Goal: Task Accomplishment & Management: Complete application form

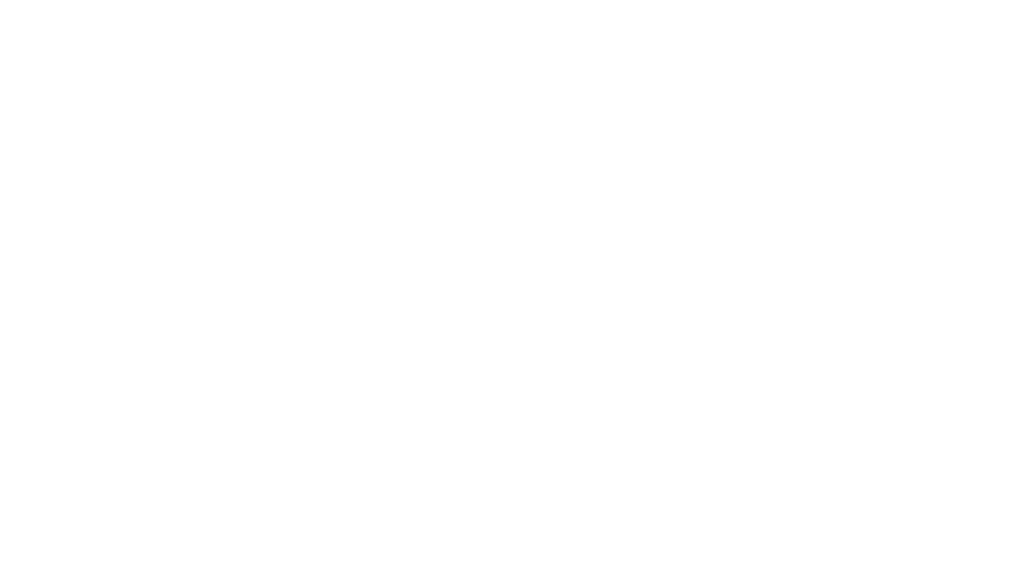
type input "1"
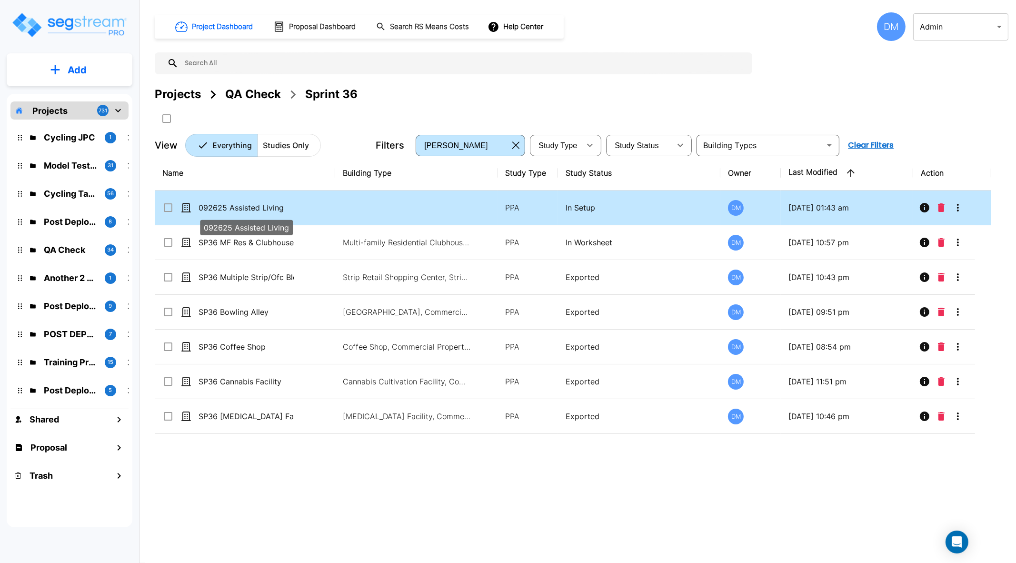
click at [277, 212] on p "092625 Assisted Living" at bounding box center [246, 207] width 95 height 11
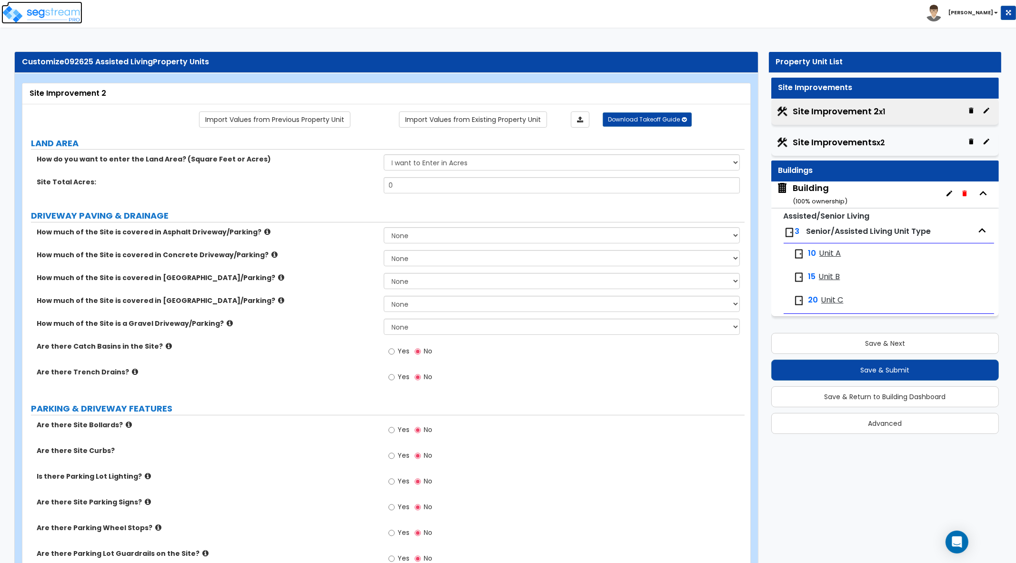
click at [58, 13] on img at bounding box center [41, 14] width 81 height 19
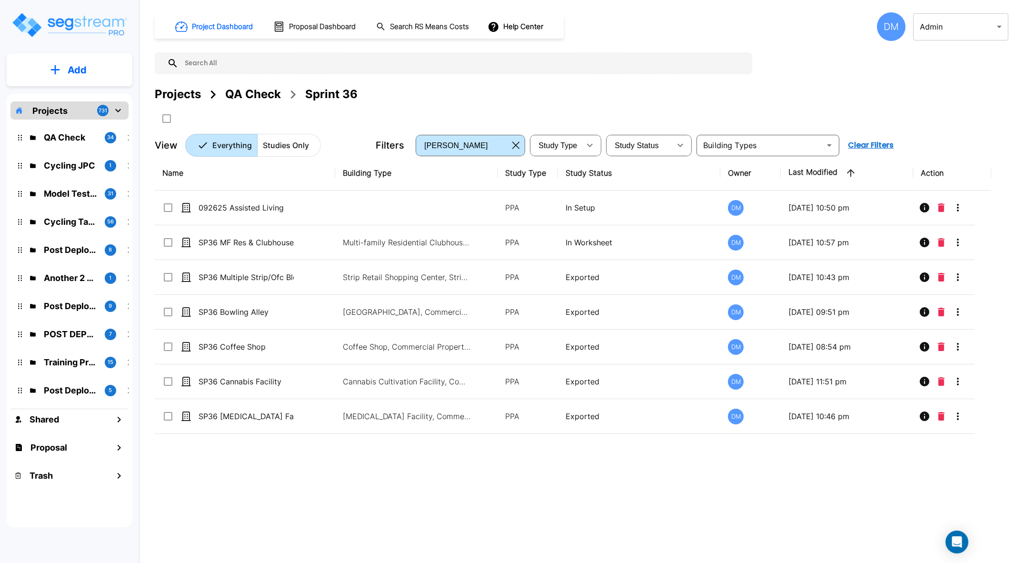
click at [193, 98] on div "Projects" at bounding box center [178, 94] width 46 height 17
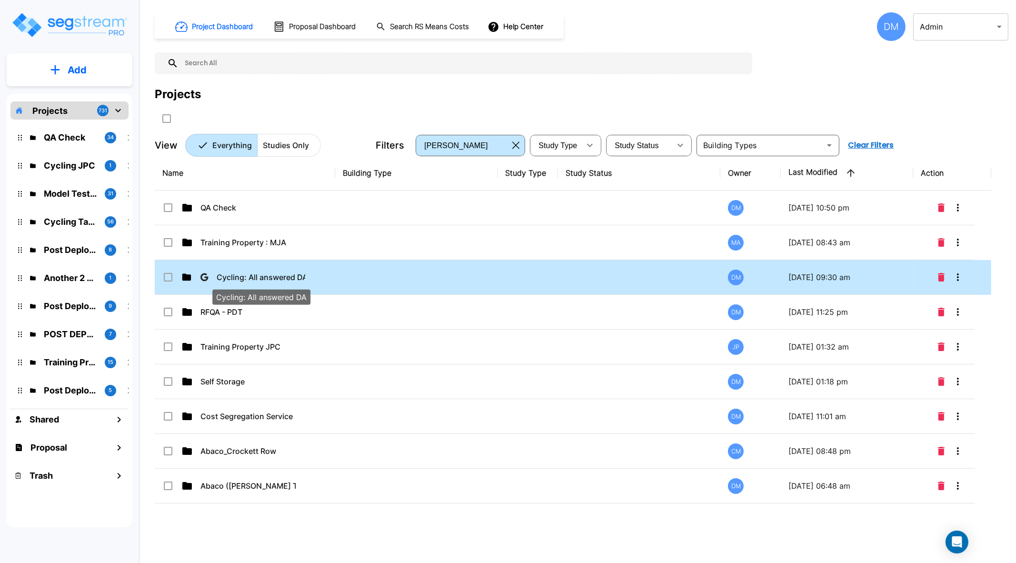
click at [251, 274] on p "Cycling: All answered DA" at bounding box center [261, 276] width 89 height 11
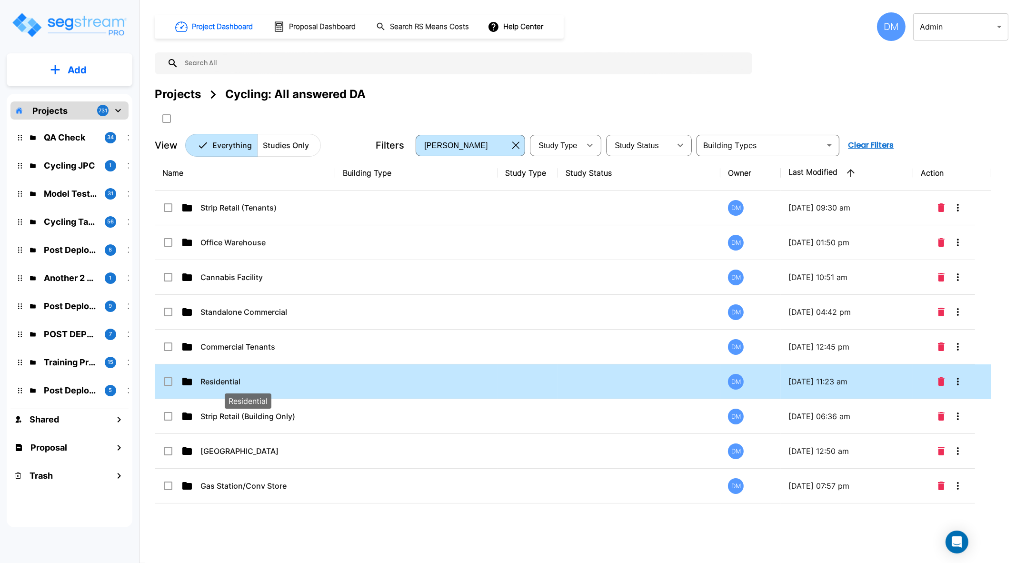
click at [228, 380] on p "Residential" at bounding box center [247, 381] width 95 height 11
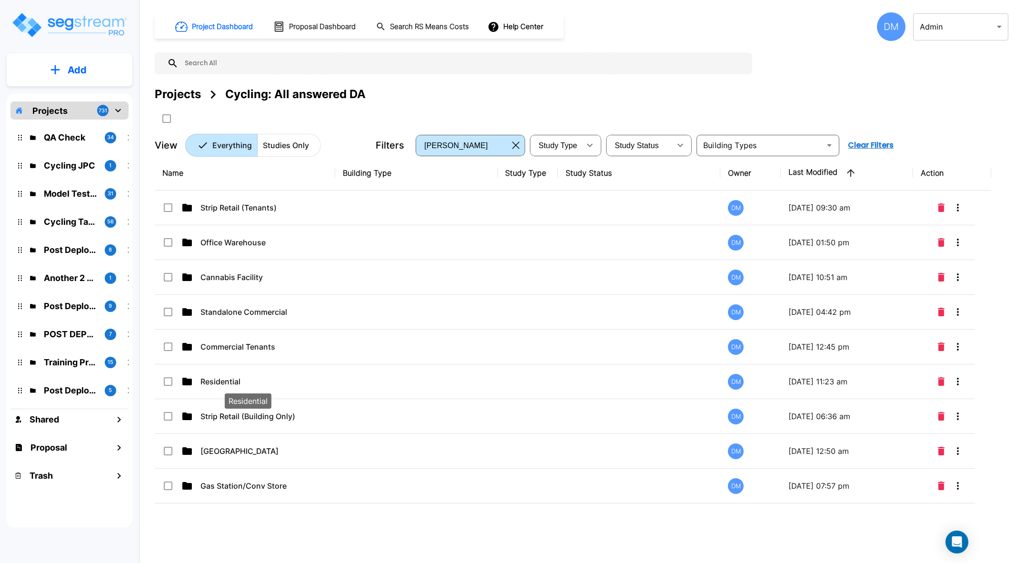
drag, startPoint x: 228, startPoint y: 380, endPoint x: 536, endPoint y: 5, distance: 484.9
click at [228, 380] on p "Residential" at bounding box center [247, 381] width 95 height 11
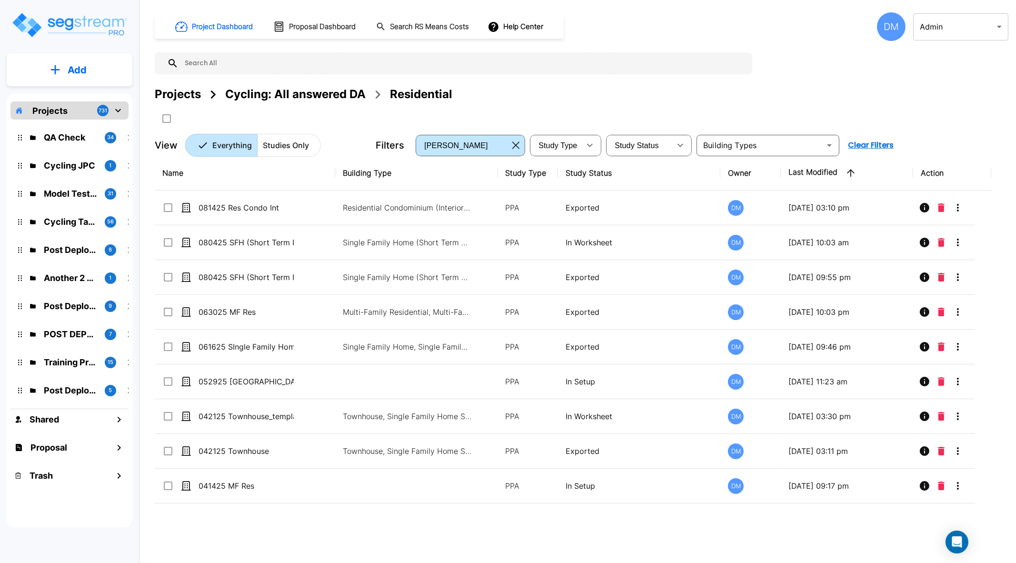
click at [83, 64] on p "Add" at bounding box center [77, 70] width 19 height 14
click at [87, 125] on p "Add Study" at bounding box center [75, 123] width 38 height 11
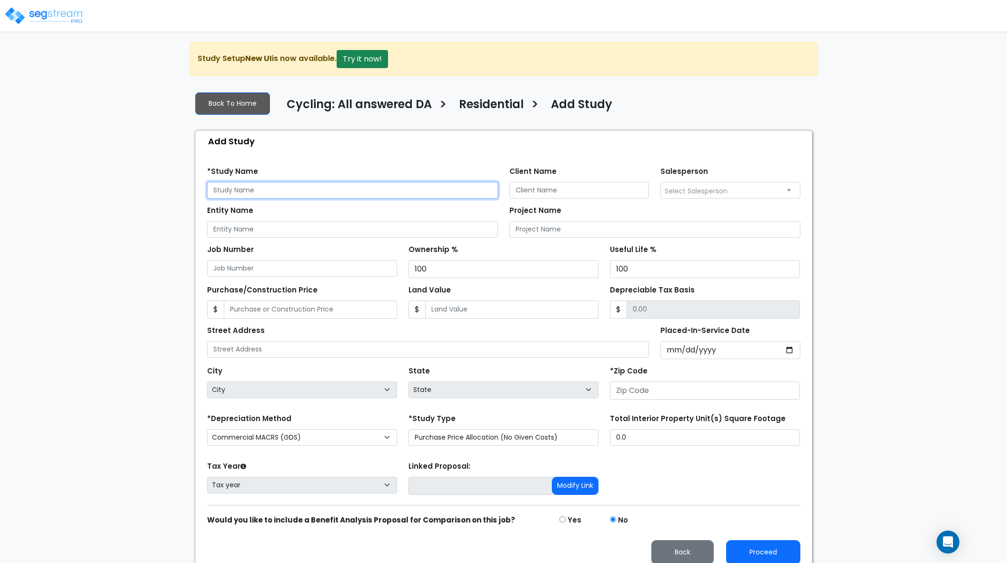
click at [363, 188] on input "text" at bounding box center [352, 190] width 291 height 17
type input "092935 Single Family Home"
click at [683, 388] on input "number" at bounding box center [705, 390] width 190 height 18
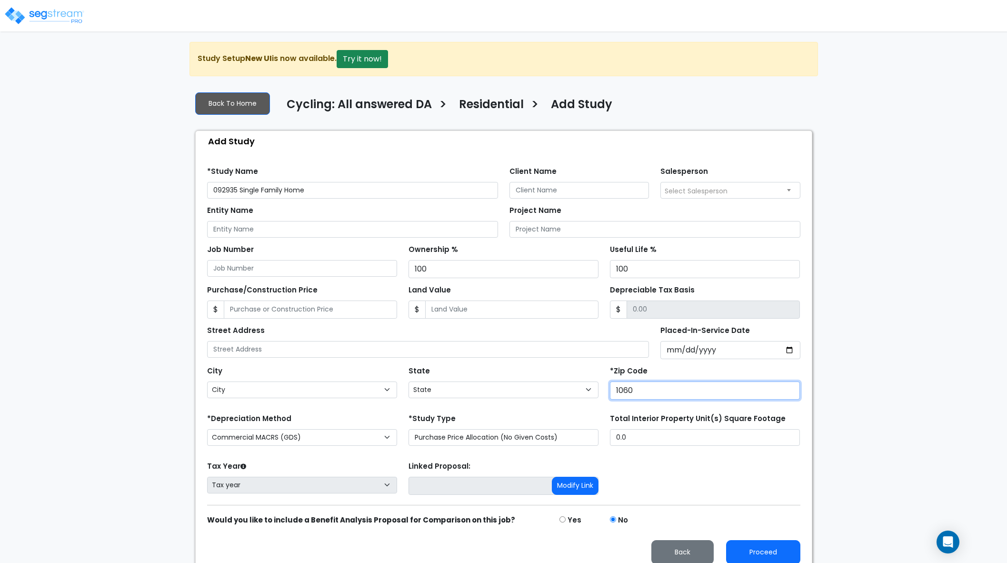
type input "10602"
select select "NY"
type input "10602"
click at [789, 351] on input "Placed-In-Service Date" at bounding box center [731, 350] width 140 height 18
type input "2025-09-29"
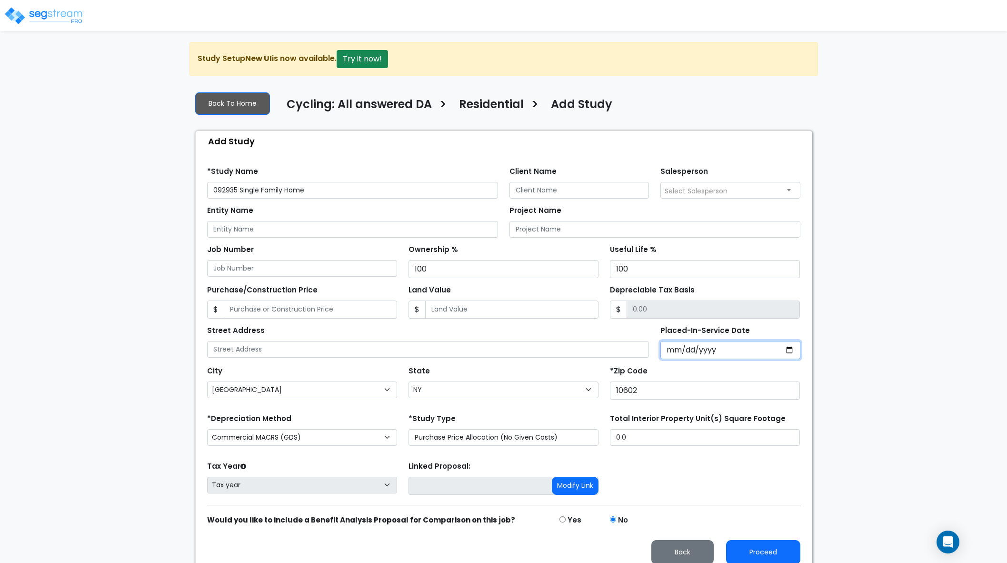
select select "2025"
click at [790, 347] on input "*Purchase Agreement Date" at bounding box center [731, 350] width 140 height 18
type input "2025-09-29"
click at [732, 371] on div "*Zip Code 10602" at bounding box center [705, 382] width 190 height 36
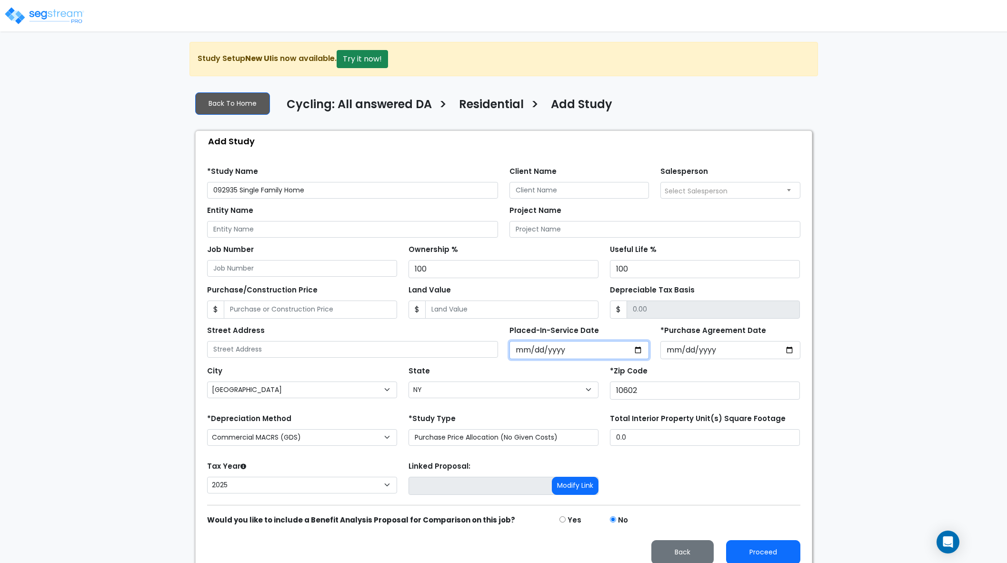
click at [634, 349] on input "2025-09-29" at bounding box center [580, 350] width 140 height 18
type input "2025-01-01"
click at [683, 368] on div "*Zip Code 10602" at bounding box center [705, 382] width 190 height 36
click at [385, 438] on select "Commercial MACRS (GDS) Residential Rental MACRS (GDS) Commercial MACRS (ADS) Co…" at bounding box center [302, 437] width 190 height 17
click at [329, 461] on div "Tax Year Please Enter The Placed In Service Date First. 2026 2025" at bounding box center [301, 478] width 201 height 38
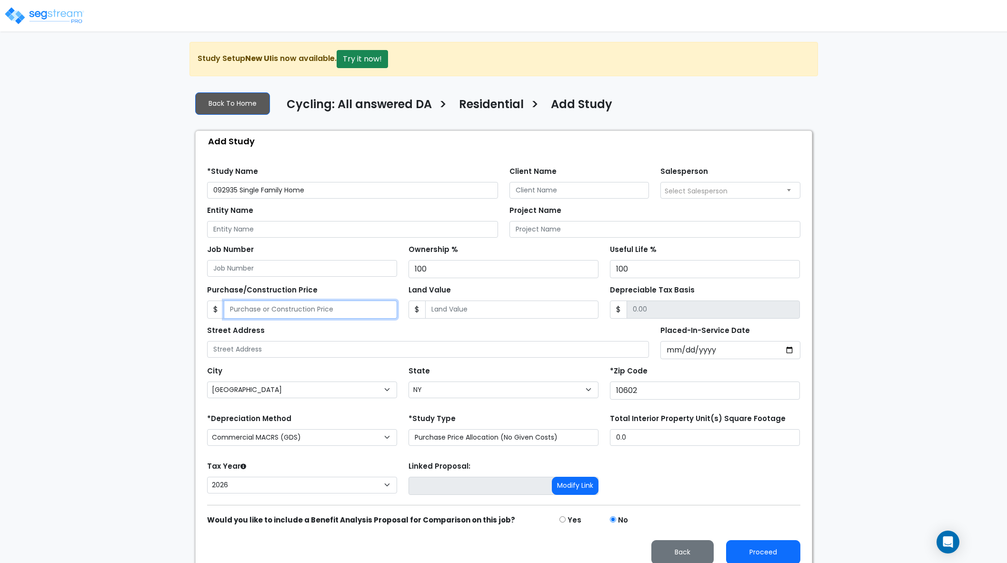
click at [344, 302] on input "Purchase/Construction Price" at bounding box center [310, 309] width 173 height 18
type input "3"
type input "3.00"
type input "35"
type input "35.00"
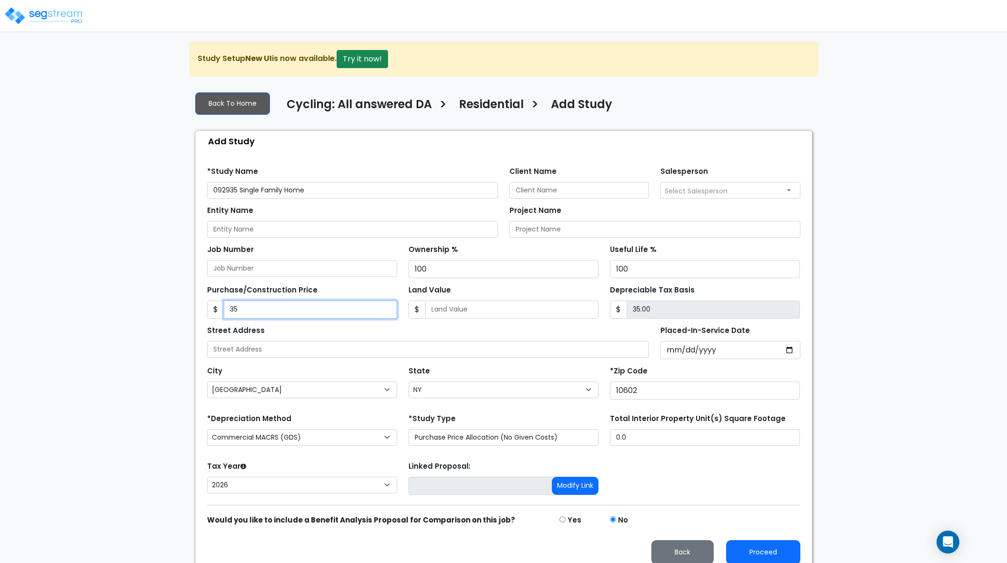
type input "350"
type input "350.00"
type input "3500"
type input "3,500.00"
type input "3,5000"
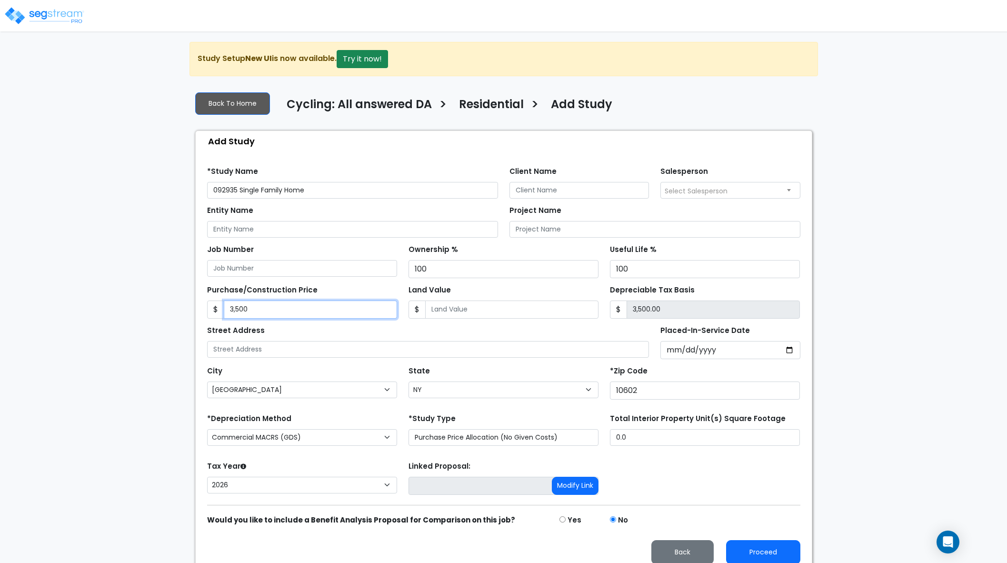
type input "35,000.00"
type input "35,0000"
type input "350,000.00"
type input "350,0000"
type input "3,500,000.00"
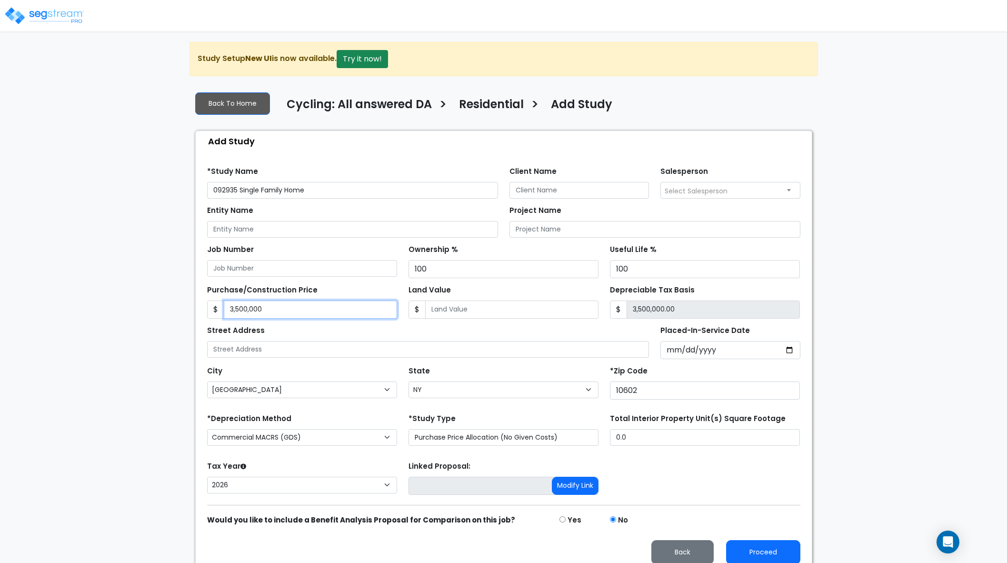
type input "3,500,000"
click at [448, 311] on input "Land Value" at bounding box center [511, 309] width 173 height 18
type input "5"
type input "3,499,995.00"
type input "50"
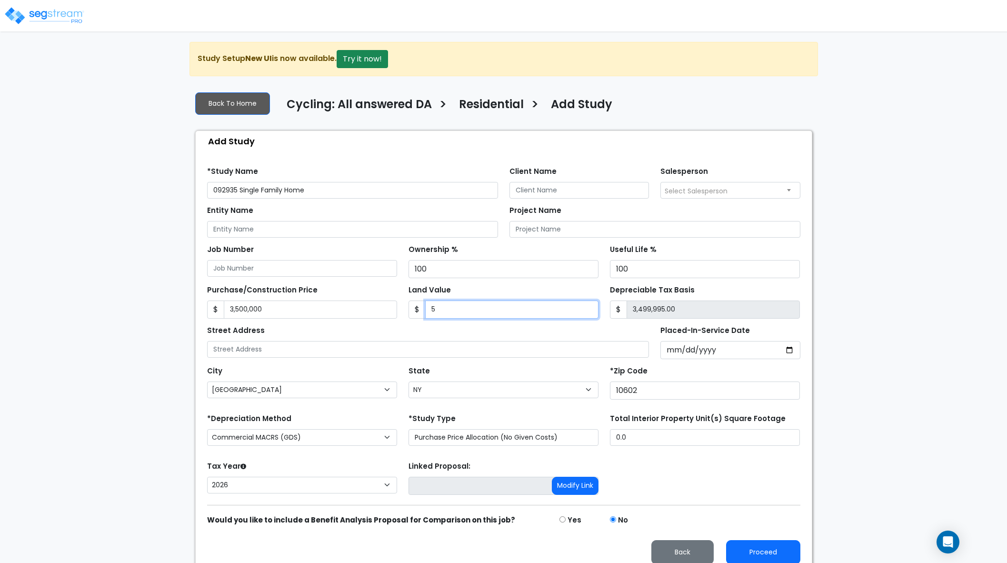
type input "3,499,950.00"
type input "500"
type input "3,499,500.00"
type input "5000"
type input "3,495,000.00"
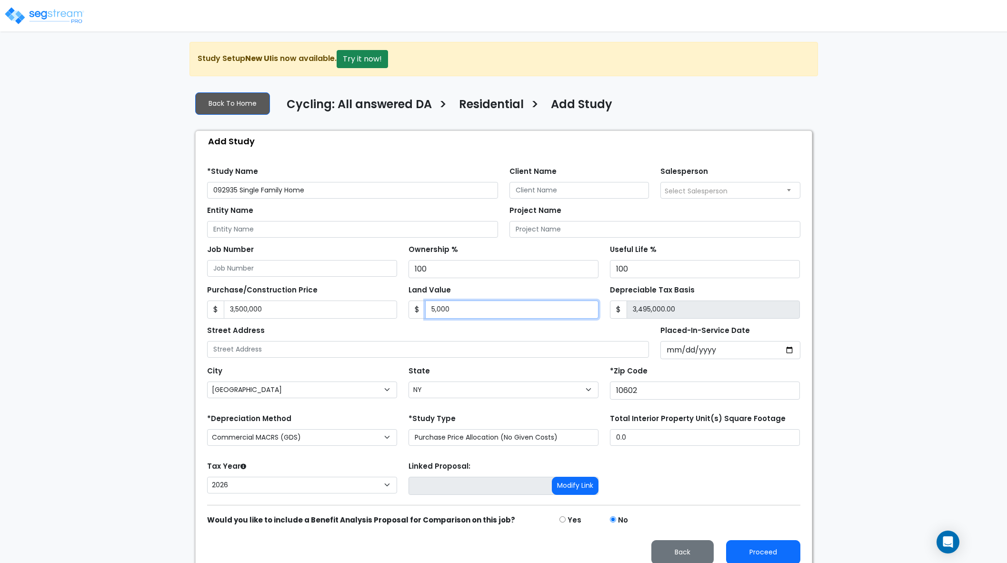
type input "5,00"
type input "3,499,500.00"
type input "50"
type input "3,499,950.00"
type input "5"
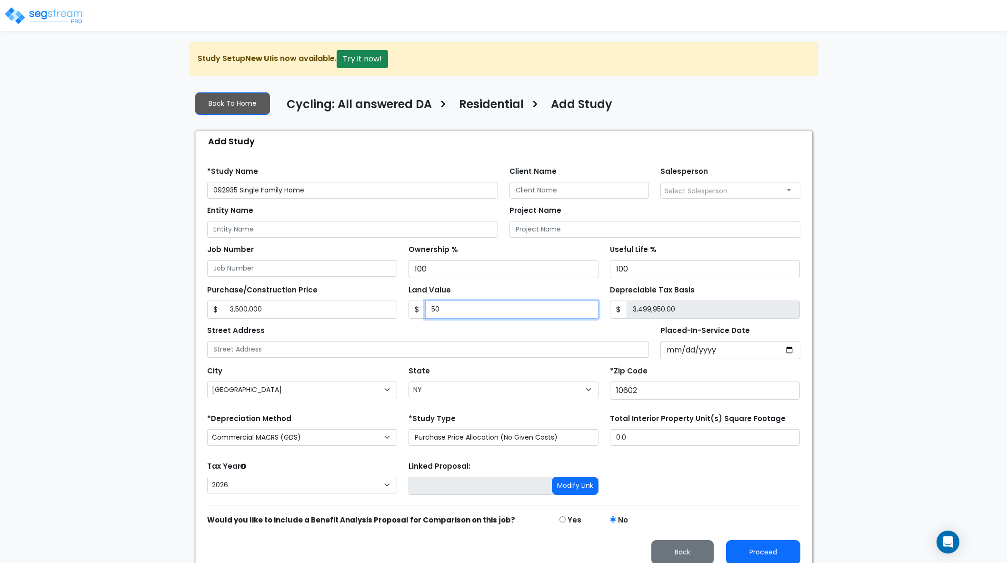
type input "3,499,995.00"
type input "3,500,000.00"
type input "8"
type input "3,499,992.00"
type input "80"
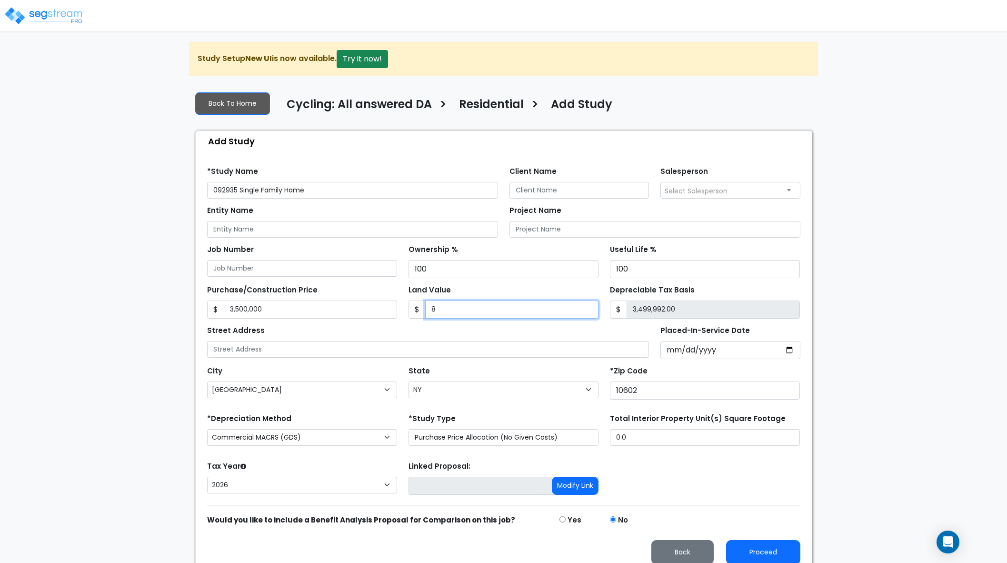
type input "3,499,920.00"
type input "800"
type input "3,499,200.00"
type input "8000"
type input "3,492,000.00"
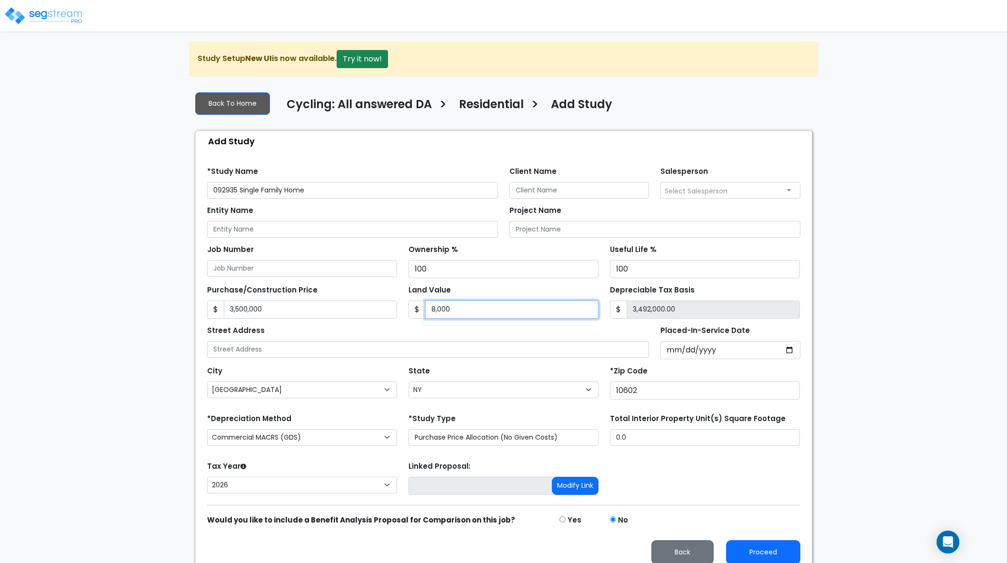
type input "8,0000"
type input "3,420,000.00"
type input "80,0000"
type input "2,700,000.00"
type input "800,000"
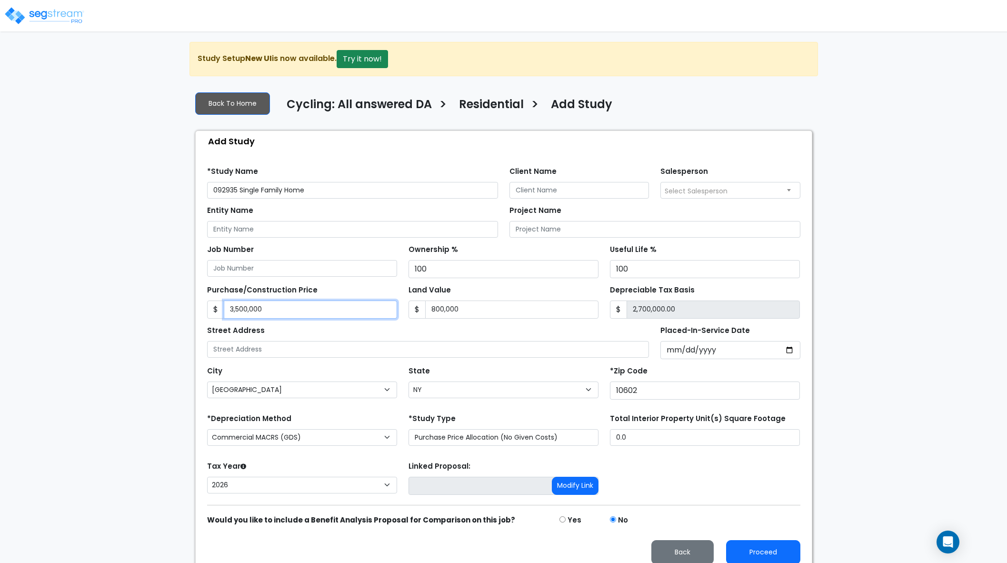
click at [234, 309] on input "3,500,000" at bounding box center [310, 309] width 173 height 18
click at [233, 311] on input "3,500,000" at bounding box center [310, 309] width 173 height 18
click at [752, 553] on button "Proceed" at bounding box center [763, 552] width 74 height 24
type input "3500000"
type input "800000"
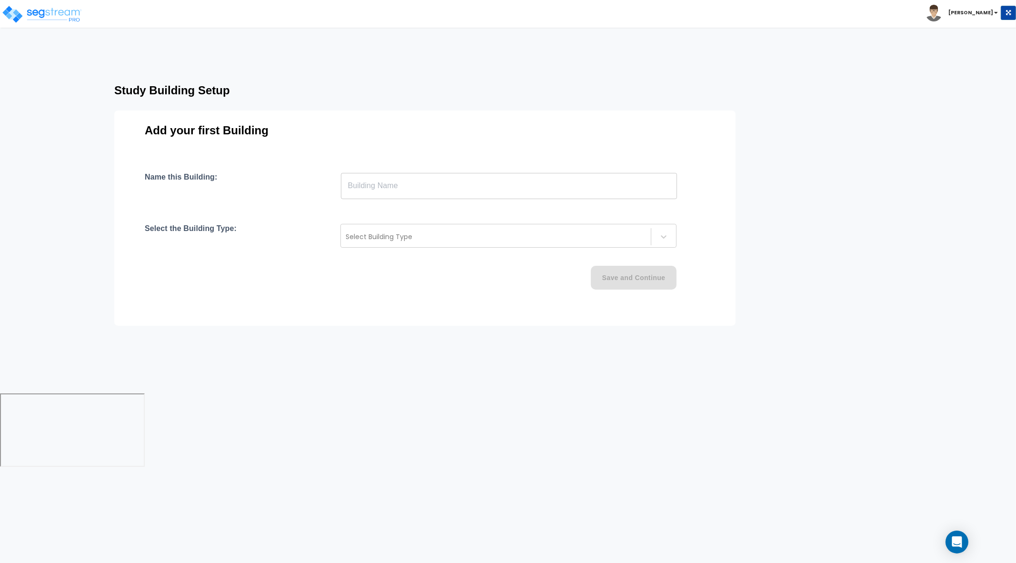
drag, startPoint x: 481, startPoint y: 204, endPoint x: 486, endPoint y: 199, distance: 7.1
click at [481, 204] on div "Name this Building: ​ Select the Building Type: Select Building Type Save and C…" at bounding box center [425, 242] width 561 height 140
click at [489, 196] on input "text" at bounding box center [509, 185] width 336 height 27
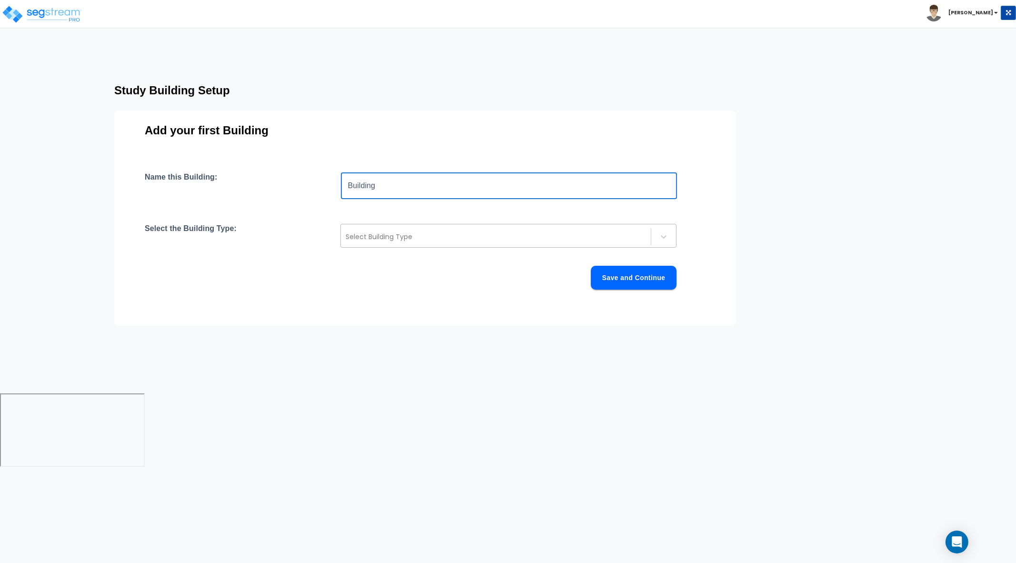
type input "Building"
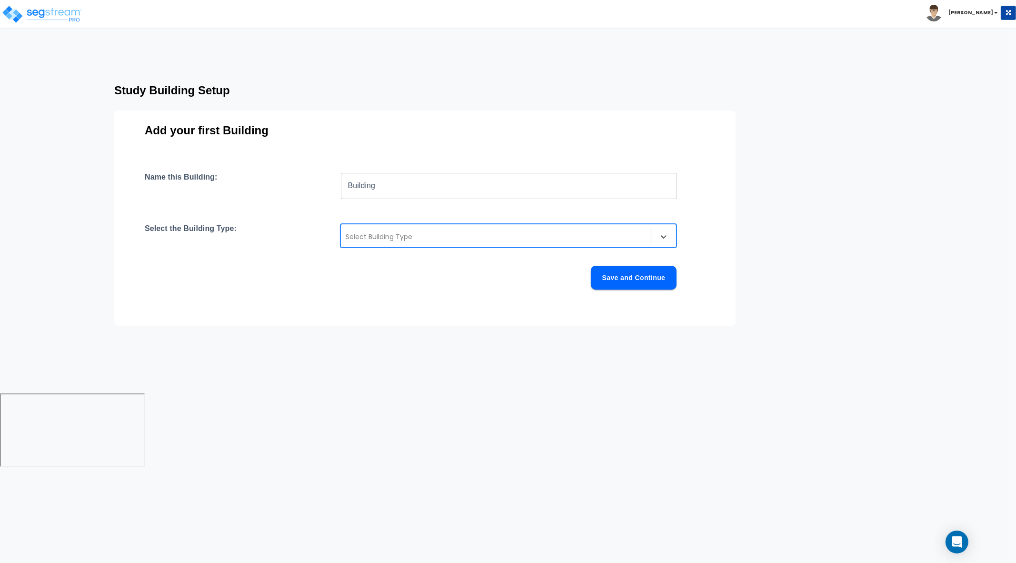
click at [492, 233] on div at bounding box center [496, 236] width 300 height 11
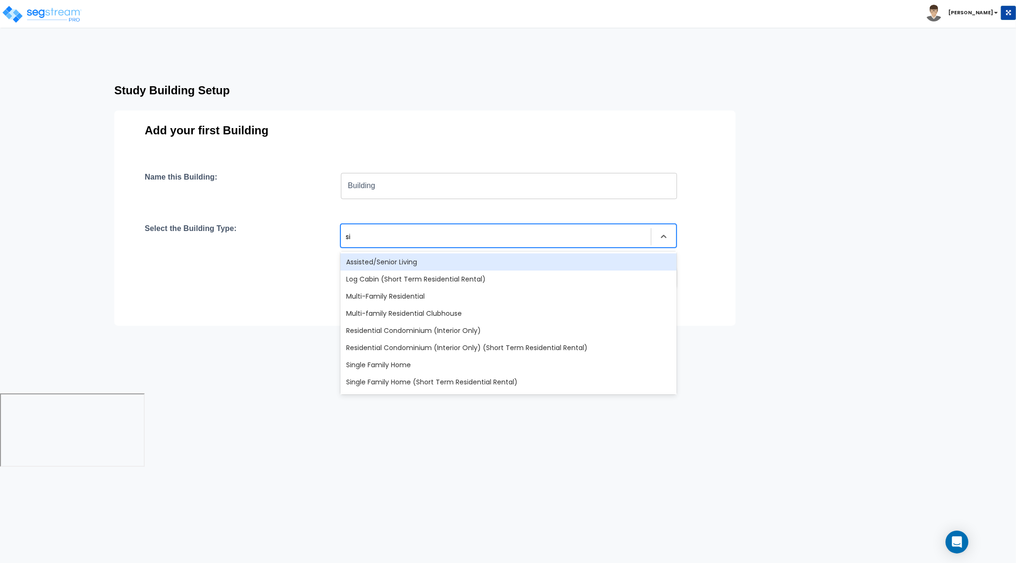
type input "sin"
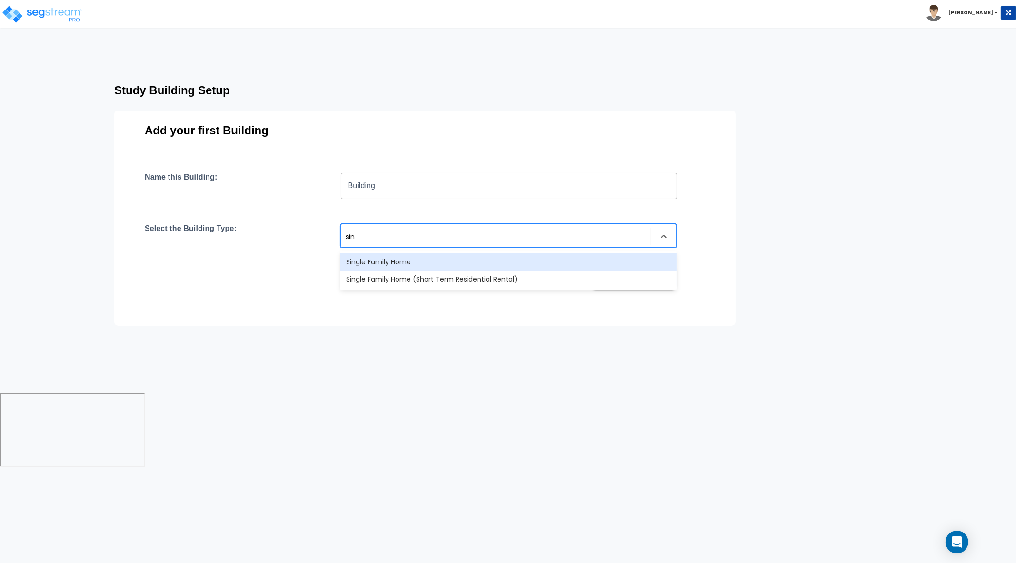
click at [481, 263] on div "Single Family Home" at bounding box center [509, 261] width 336 height 17
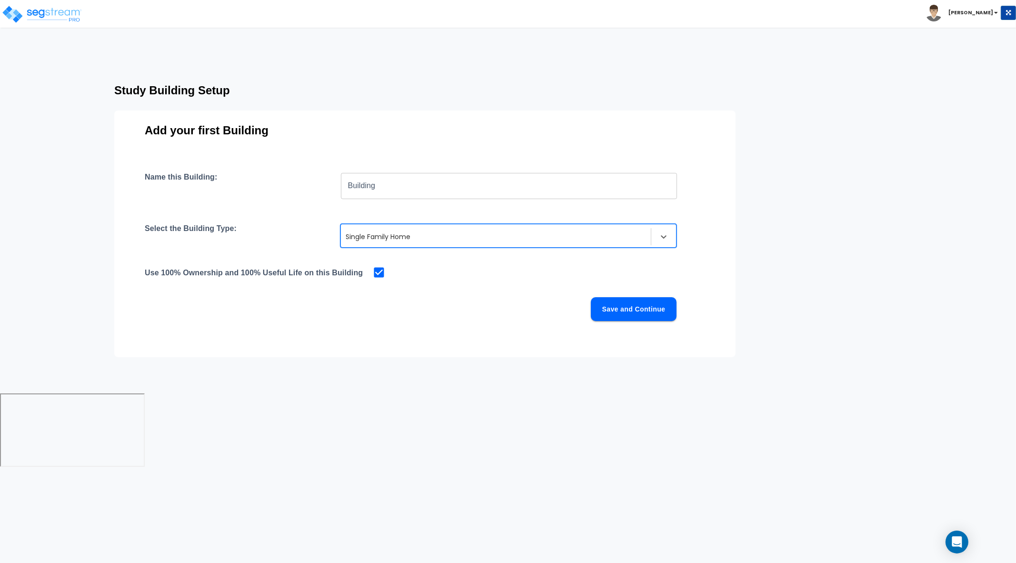
click at [613, 306] on button "Save and Continue" at bounding box center [634, 309] width 86 height 24
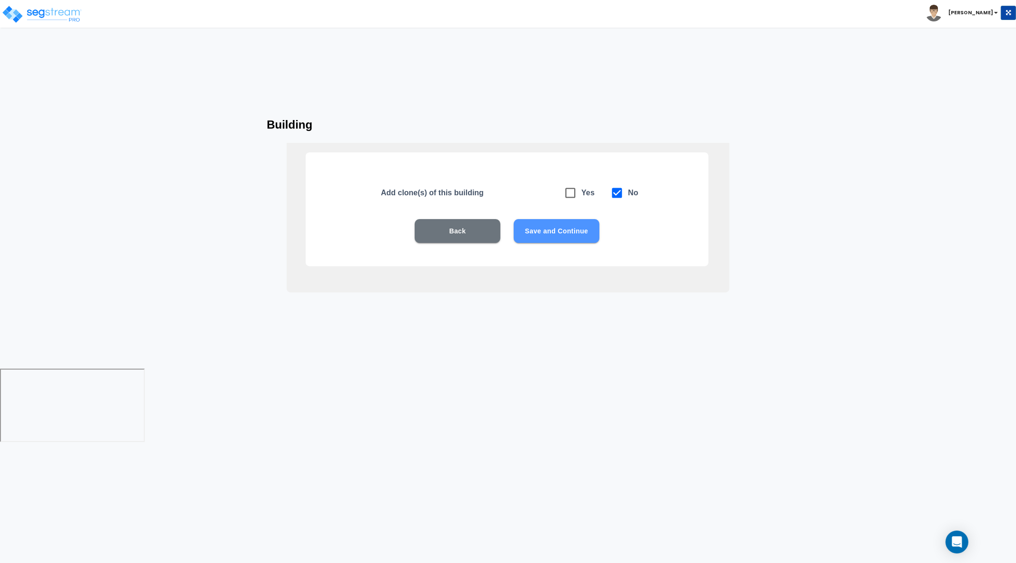
click at [581, 230] on button "Save and Continue" at bounding box center [557, 231] width 86 height 24
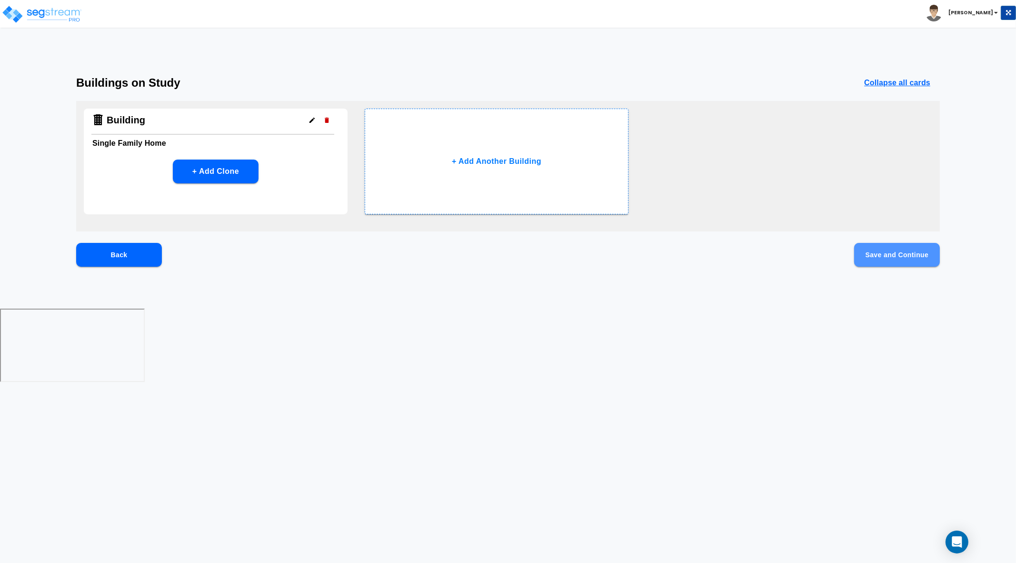
click at [895, 254] on button "Save and Continue" at bounding box center [897, 255] width 86 height 24
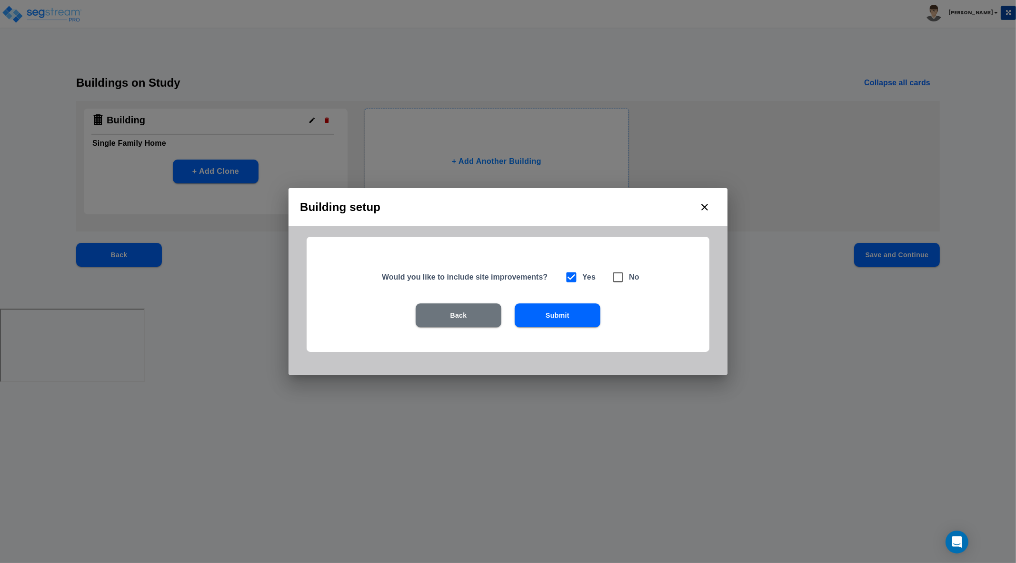
click at [583, 320] on button "Submit" at bounding box center [558, 315] width 86 height 24
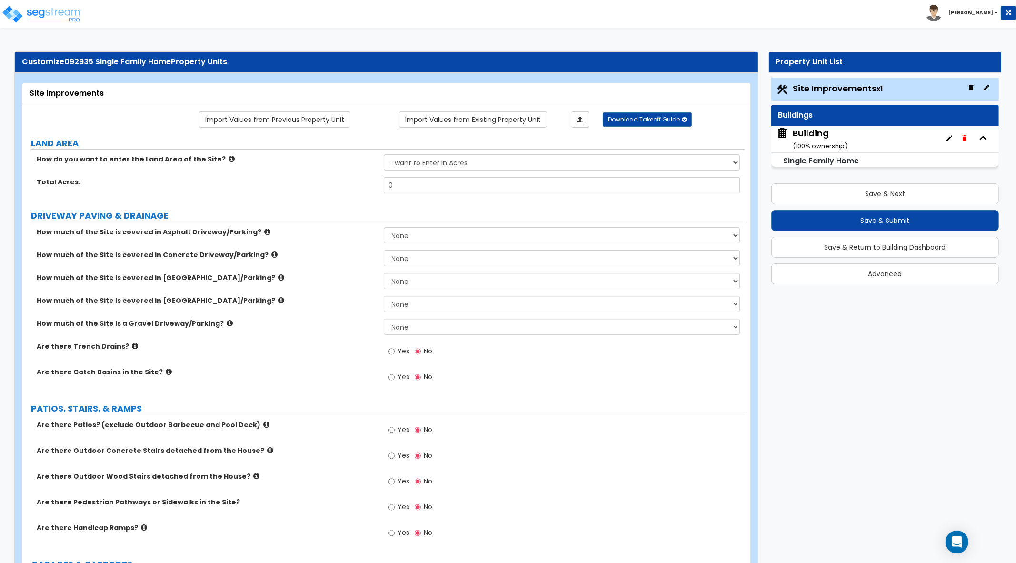
click at [819, 133] on div "Building ( 100 % ownership)" at bounding box center [820, 139] width 55 height 24
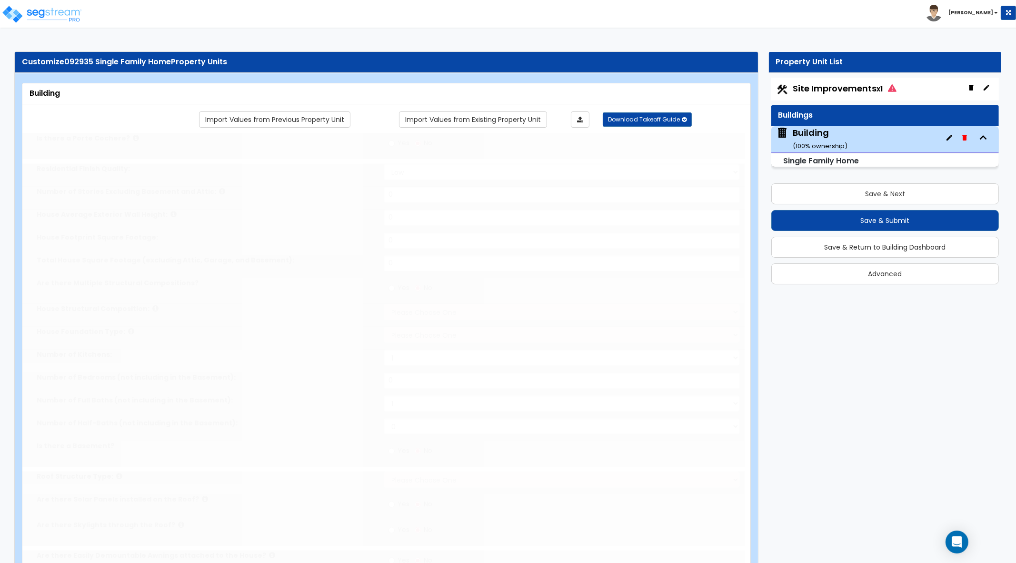
type input "1"
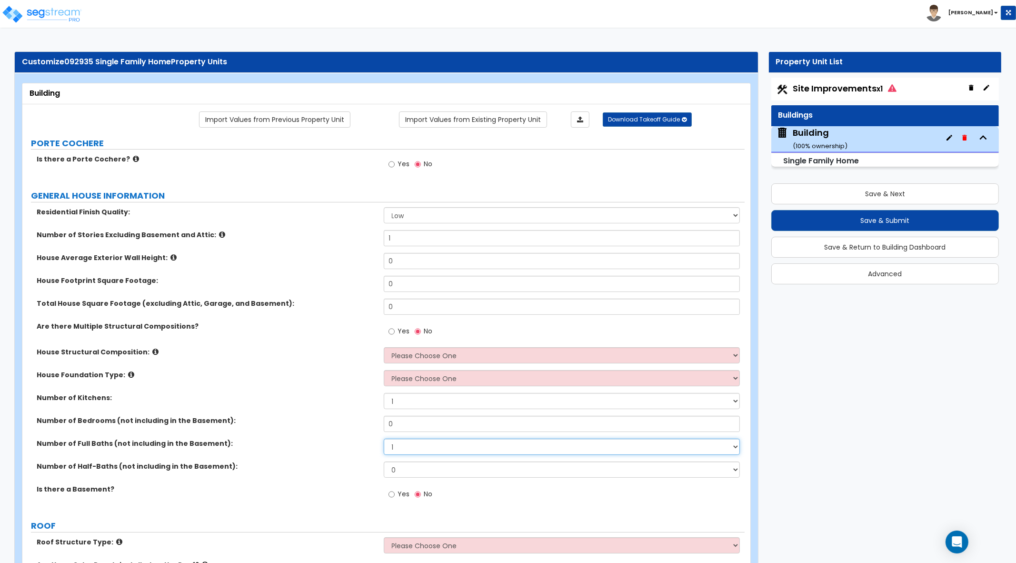
click at [406, 446] on select "1 2 3 4 5 6 7 8 9 10" at bounding box center [562, 447] width 357 height 16
select select "2"
click at [384, 439] on select "1 2 3 4 5 6 7 8 9 10" at bounding box center [562, 447] width 357 height 16
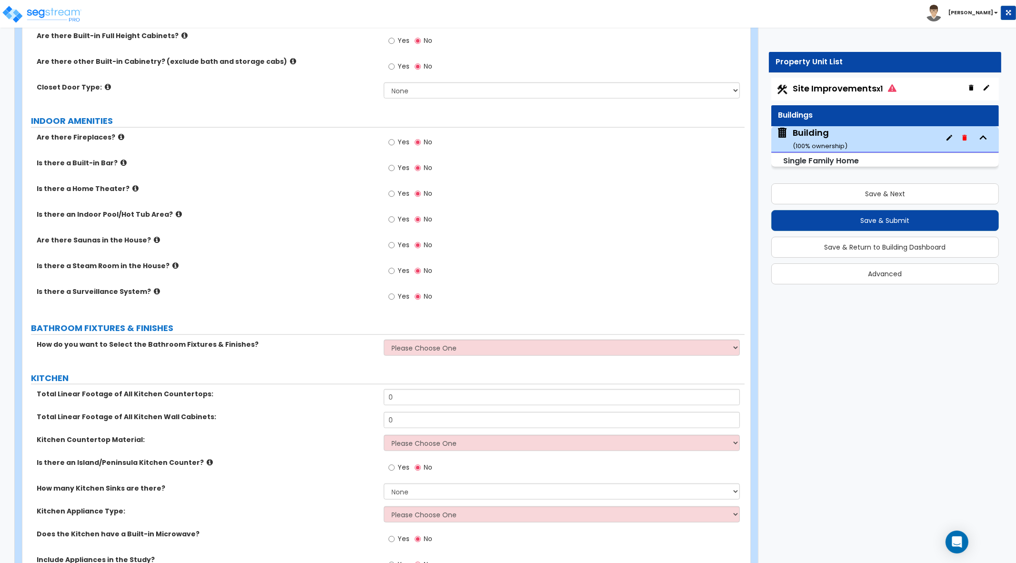
scroll to position [1666, 0]
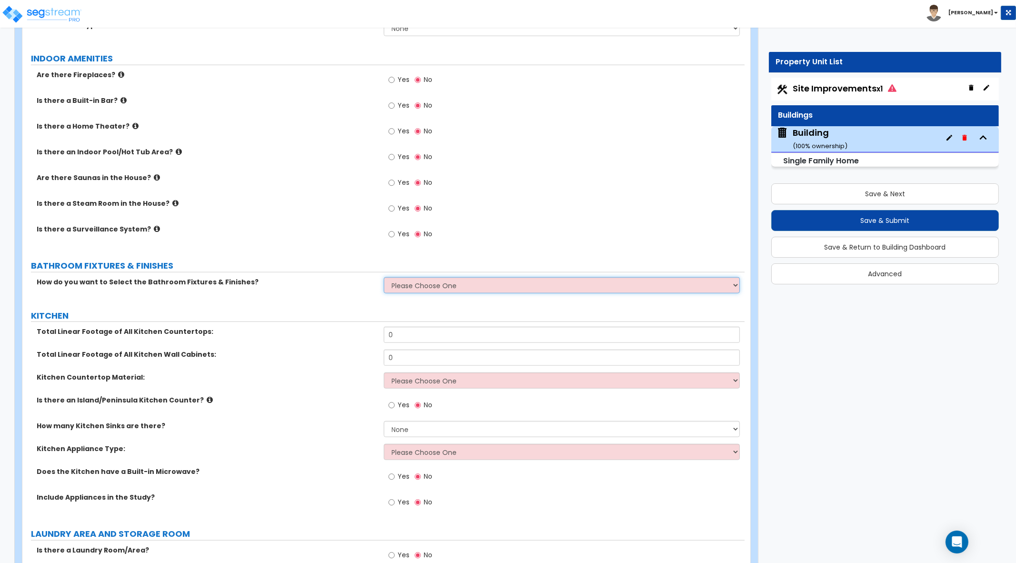
click at [418, 288] on select "Please Choose One I want to Select Fixtures and Finishes only for one Bath and …" at bounding box center [562, 285] width 357 height 16
select select "1"
click at [384, 277] on select "Please Choose One I want to Select Fixtures and Finishes only for one Bath and …" at bounding box center [562, 285] width 357 height 16
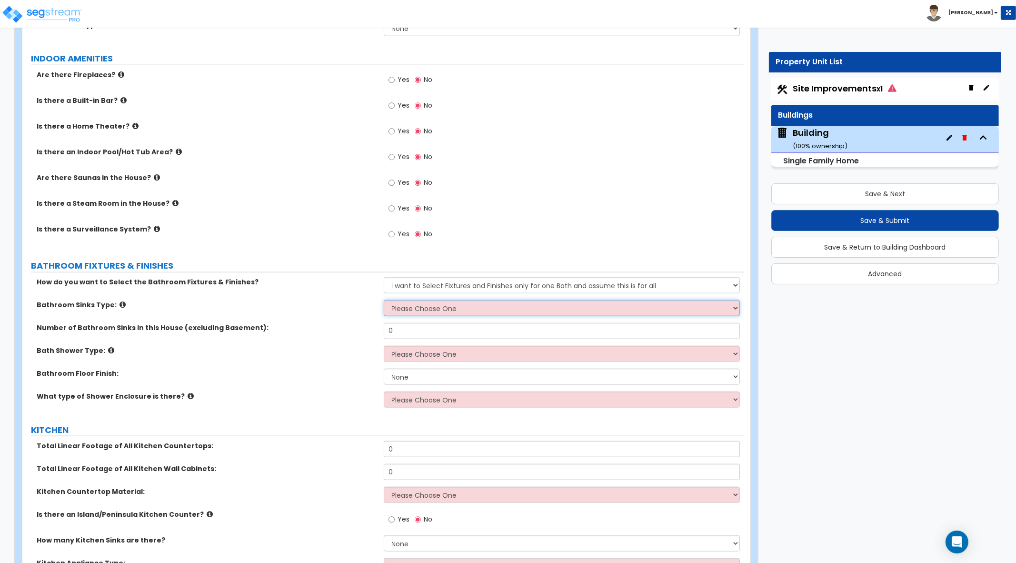
click at [436, 306] on select "Please Choose One Wall-mounted Pedestal-mounted Vanity-mounted" at bounding box center [562, 308] width 357 height 16
click at [384, 300] on select "Please Choose One Wall-mounted Pedestal-mounted Vanity-mounted" at bounding box center [562, 308] width 357 height 16
drag, startPoint x: 451, startPoint y: 304, endPoint x: 450, endPoint y: 310, distance: 6.8
click at [451, 304] on select "Please Choose One Wall-mounted Pedestal-mounted Vanity-mounted" at bounding box center [562, 308] width 357 height 16
select select "3"
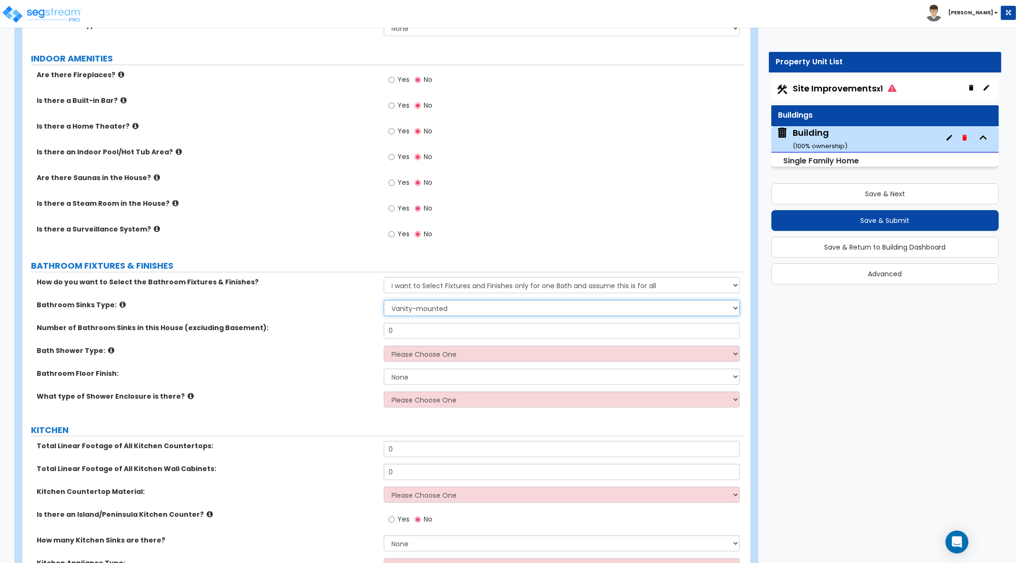
click at [384, 300] on select "Please Choose One Wall-mounted Pedestal-mounted Vanity-mounted" at bounding box center [562, 308] width 357 height 16
